Goal: Task Accomplishment & Management: Complete application form

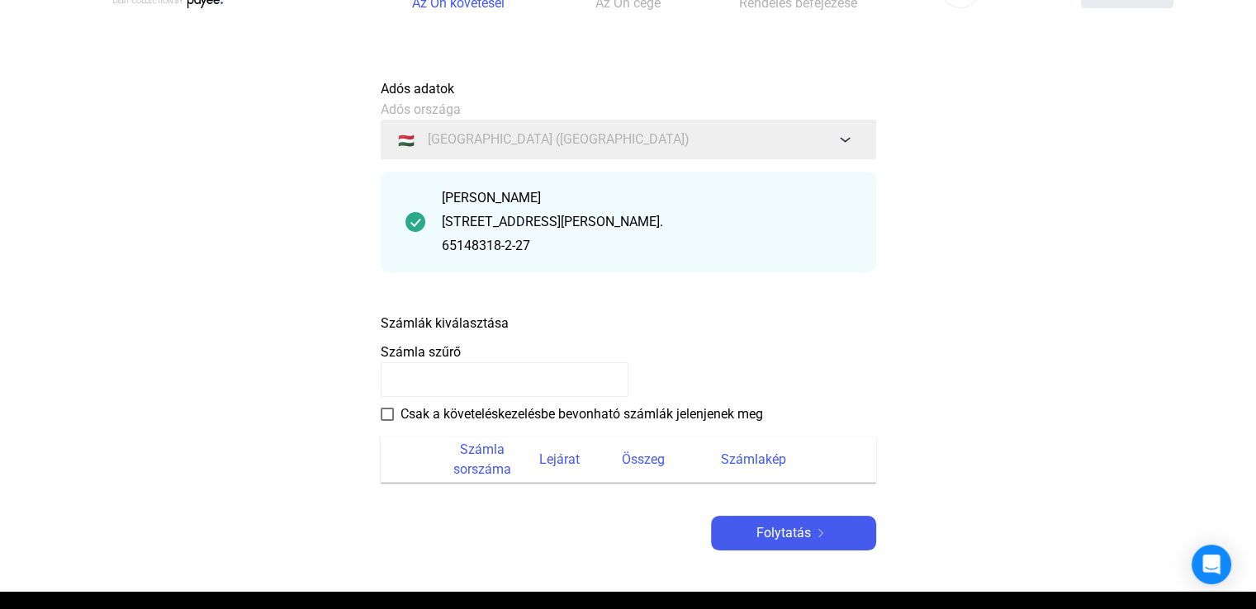
scroll to position [83, 0]
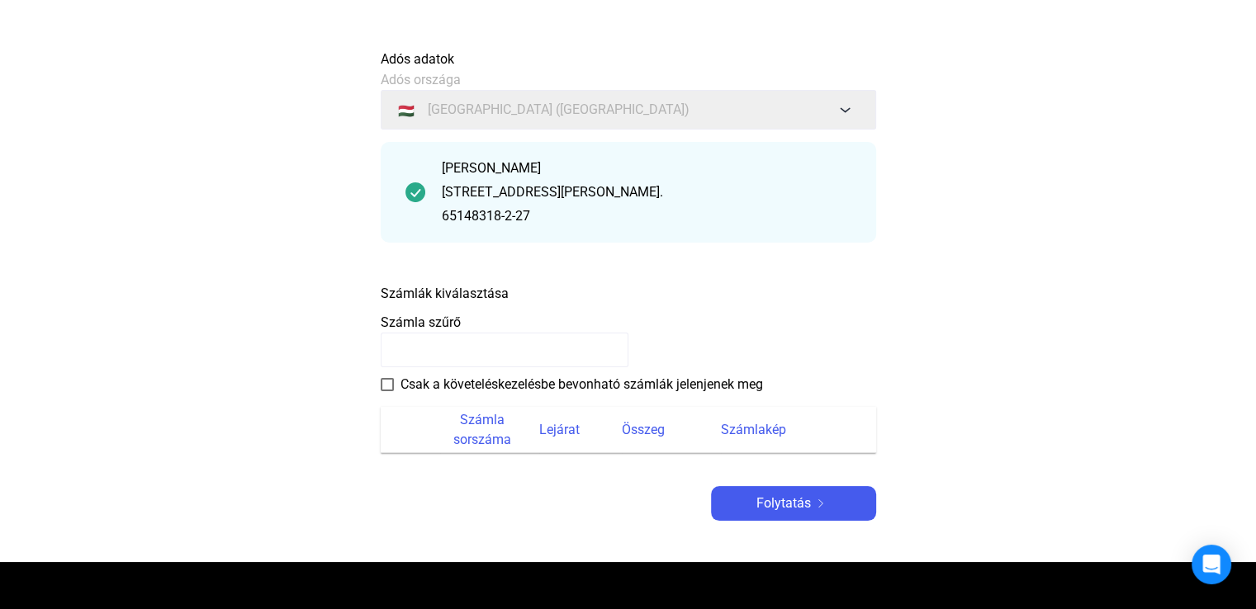
click at [453, 294] on font "Számlák kiválasztása" at bounding box center [445, 294] width 128 height 16
click at [425, 329] on font "Számla szűrő" at bounding box center [421, 323] width 80 height 16
click at [417, 348] on input at bounding box center [505, 350] width 248 height 35
type input "*"
click at [481, 418] on font "Számla sorszáma" at bounding box center [482, 430] width 58 height 36
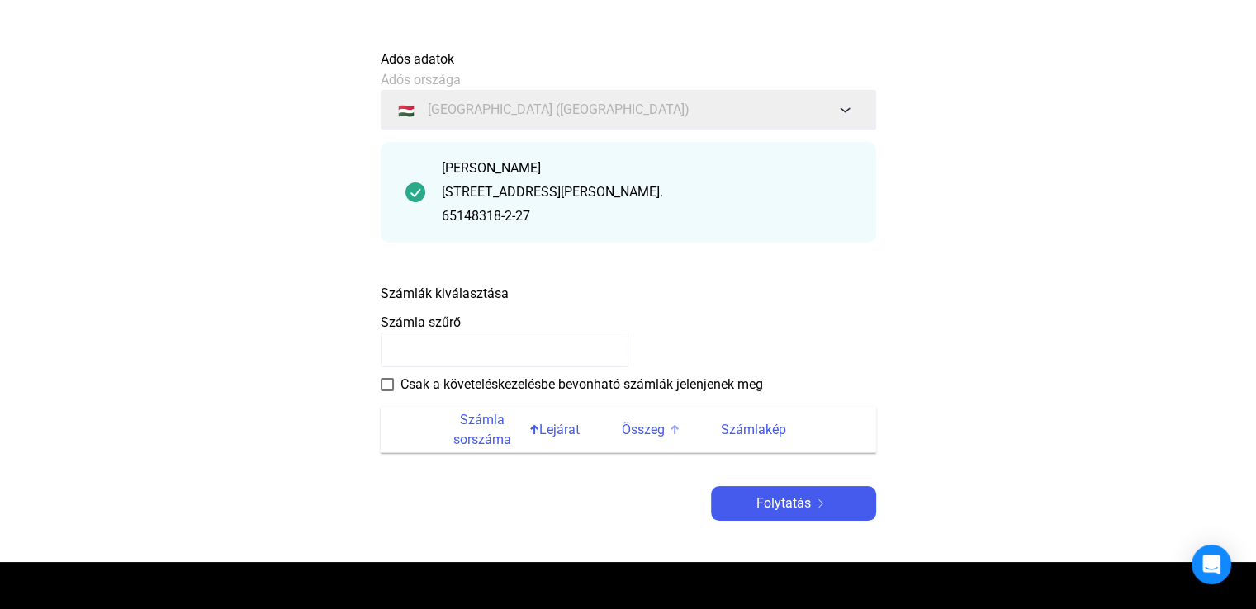
click at [637, 430] on font "Összeg" at bounding box center [643, 430] width 43 height 16
click at [673, 430] on div at bounding box center [675, 430] width 10 height 10
click at [647, 430] on font "Összeg" at bounding box center [643, 430] width 43 height 16
click at [779, 505] on font "Folytatás" at bounding box center [783, 503] width 54 height 16
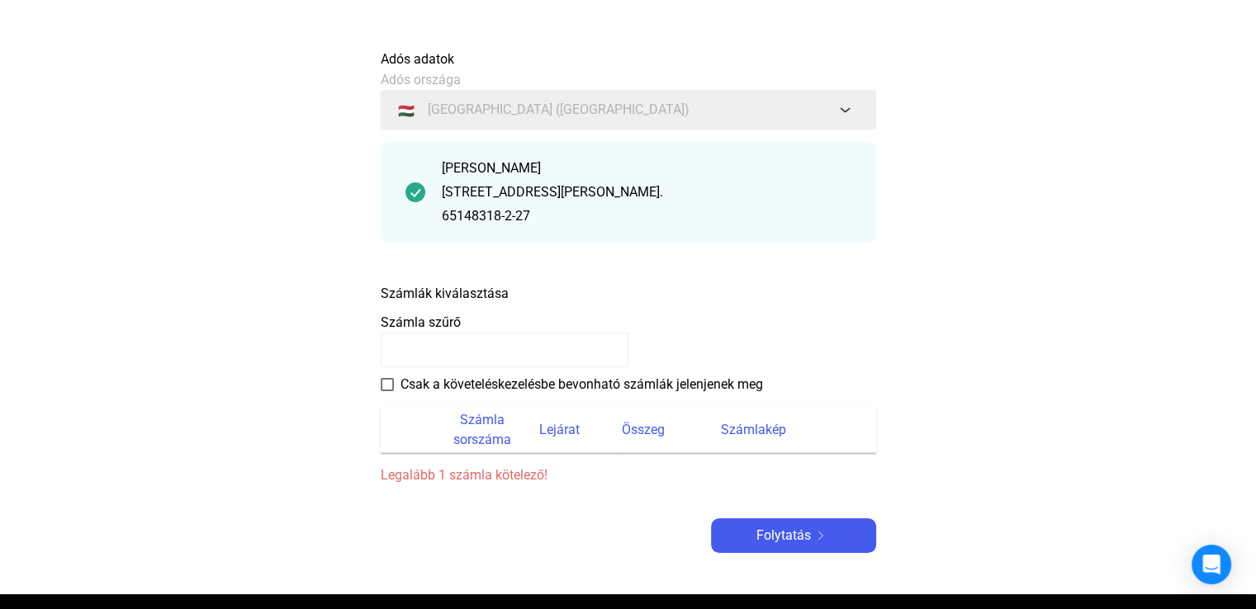
click at [533, 294] on div "Számlák kiválasztása" at bounding box center [628, 290] width 495 height 29
click at [489, 295] on font "Számlák kiválasztása" at bounding box center [445, 294] width 128 height 16
click at [415, 190] on img at bounding box center [415, 192] width 20 height 20
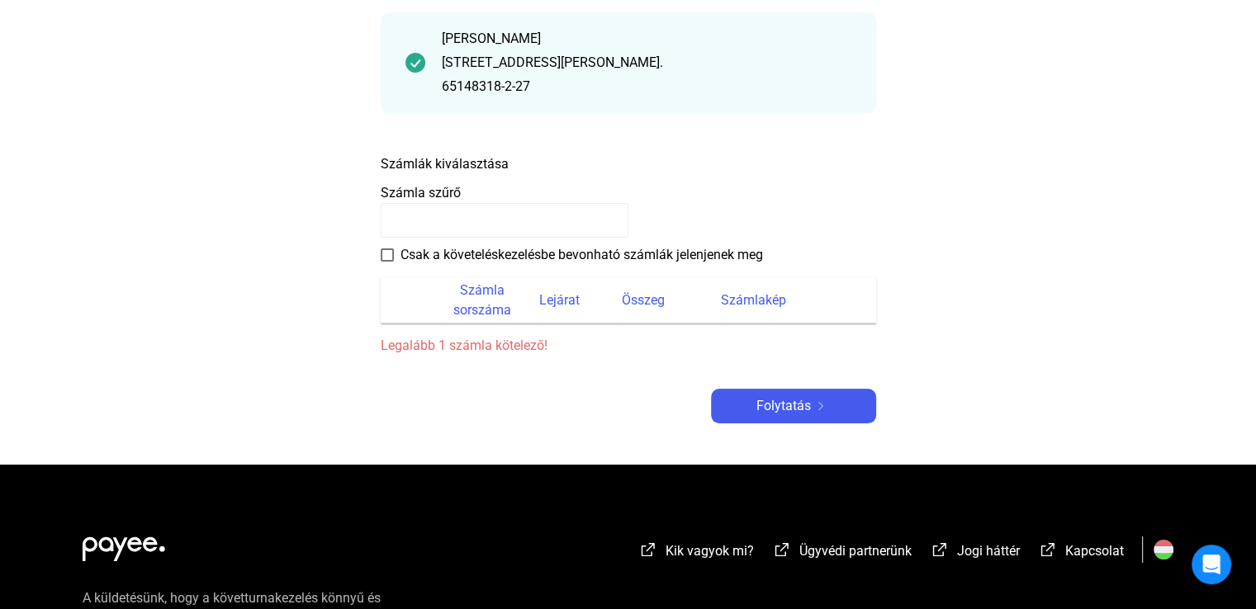
scroll to position [248, 0]
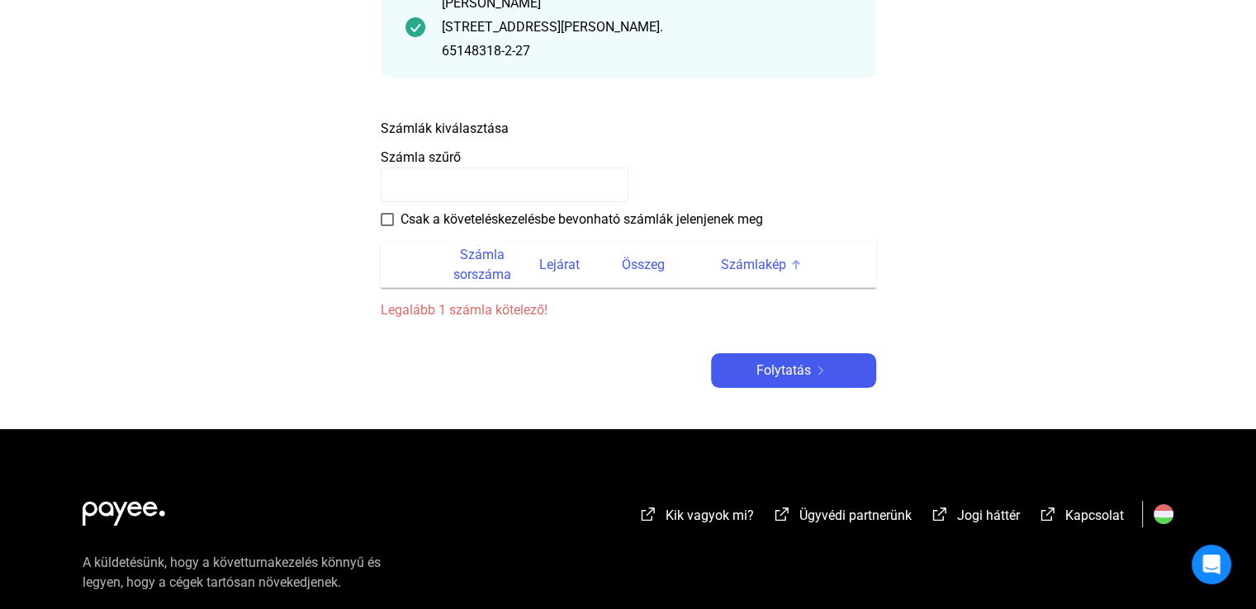
click at [751, 264] on font "Számlakép" at bounding box center [753, 265] width 65 height 16
click at [789, 261] on div "Számlakép" at bounding box center [788, 265] width 135 height 20
click at [799, 265] on div at bounding box center [796, 265] width 10 height 10
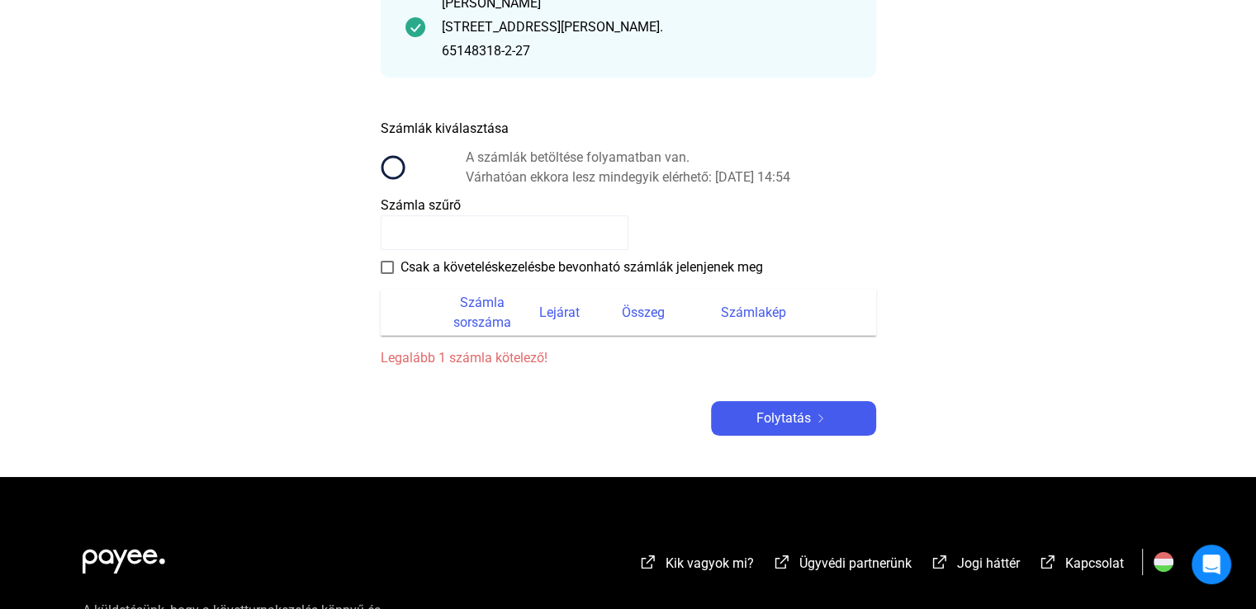
click at [446, 243] on input at bounding box center [505, 233] width 248 height 35
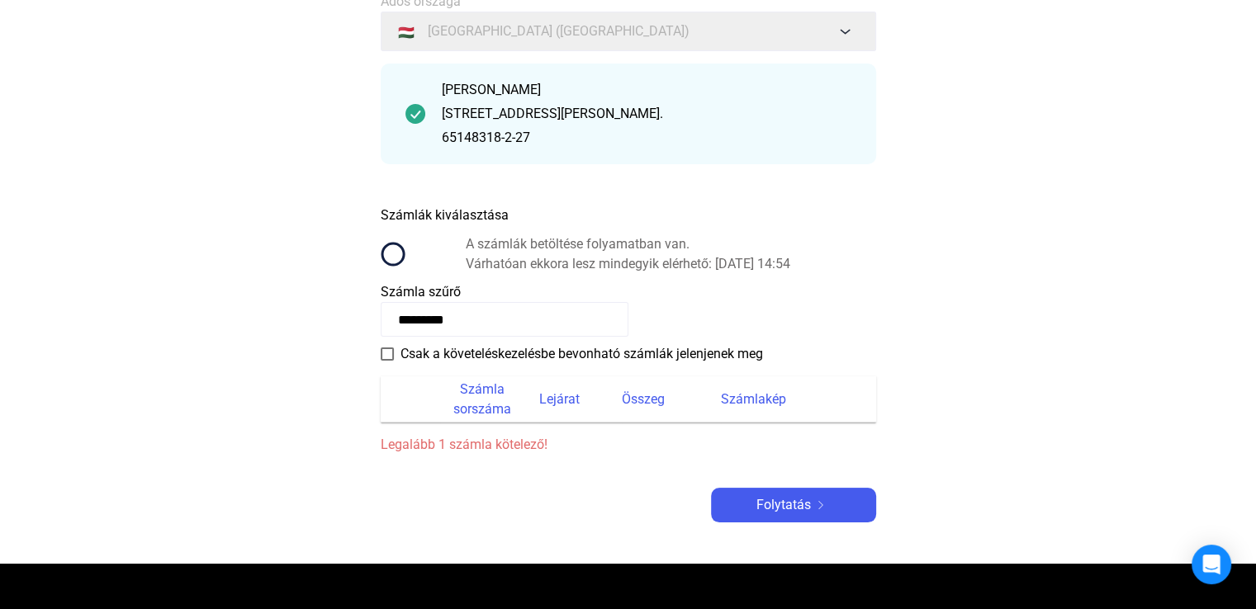
scroll to position [165, 0]
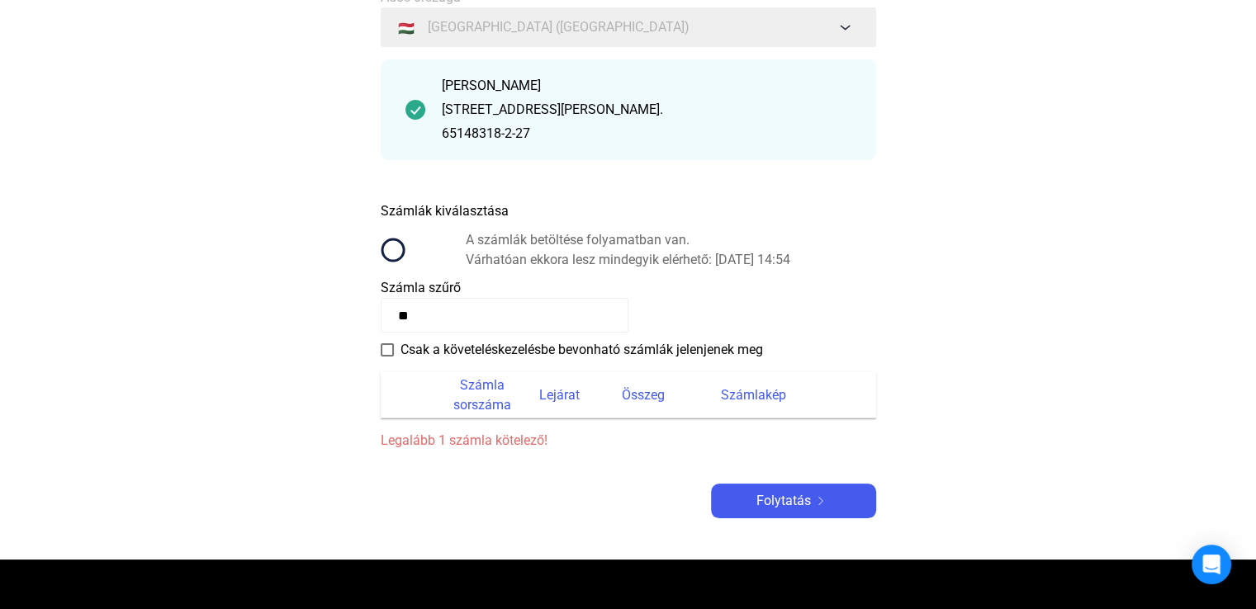
type input "*"
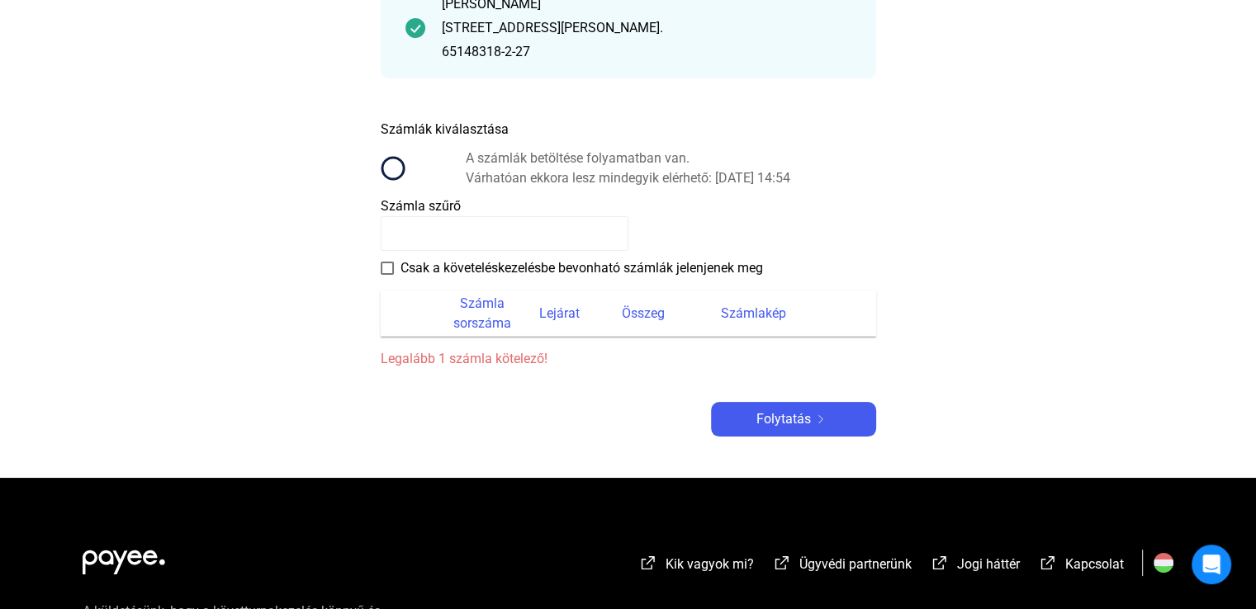
scroll to position [248, 0]
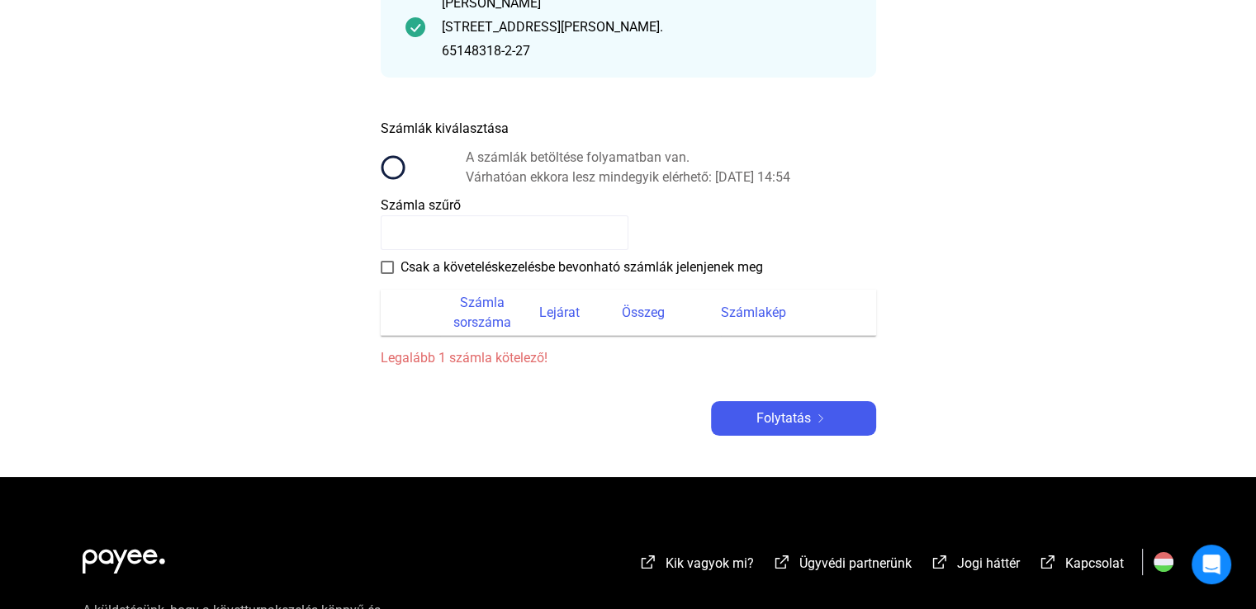
click at [393, 158] on circle at bounding box center [391, 167] width 21 height 21
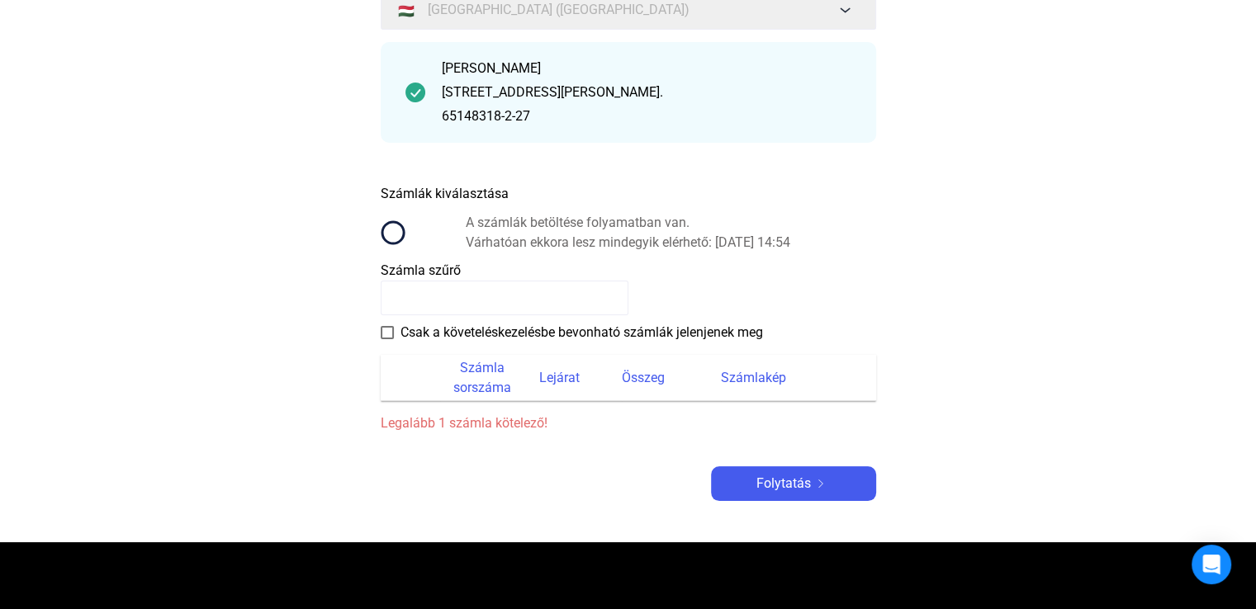
scroll to position [83, 0]
